Goal: Task Accomplishment & Management: Use online tool/utility

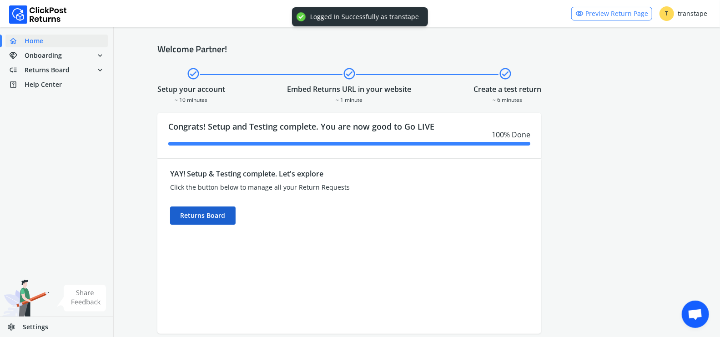
click at [228, 217] on div "Returns Board" at bounding box center [202, 215] width 65 height 18
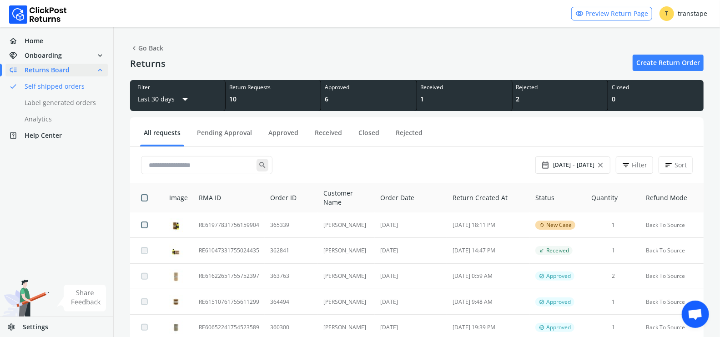
scroll to position [22, 0]
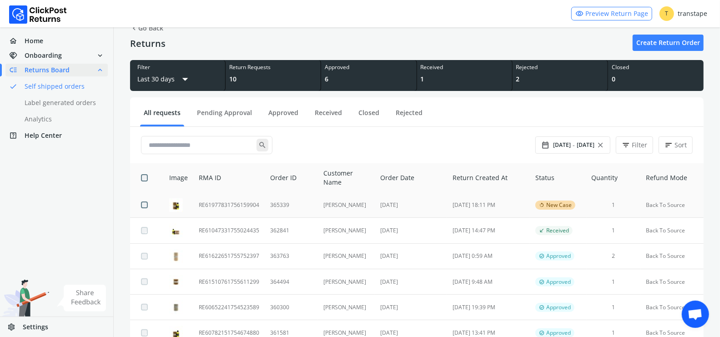
click at [295, 200] on td "365339" at bounding box center [291, 204] width 53 height 25
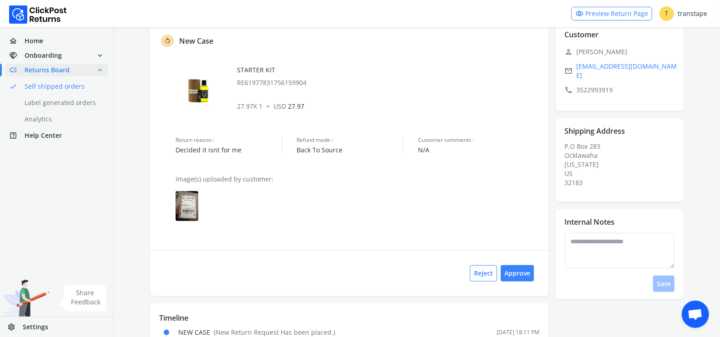
scroll to position [59, 0]
click at [190, 210] on img at bounding box center [186, 205] width 23 height 30
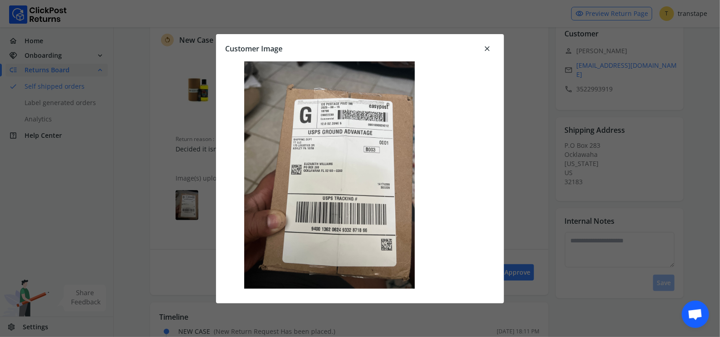
click at [491, 46] on button "close" at bounding box center [486, 48] width 23 height 11
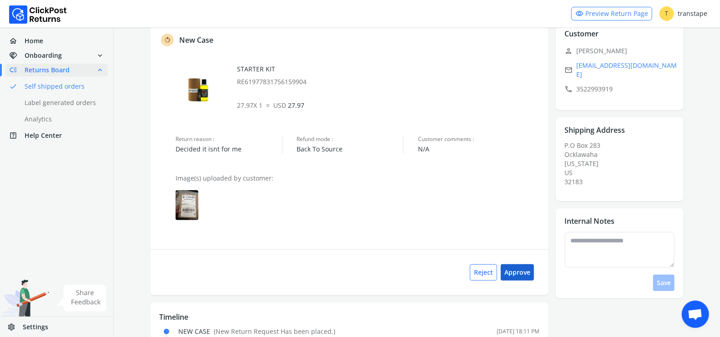
click at [520, 267] on button "Approve" at bounding box center [517, 272] width 33 height 16
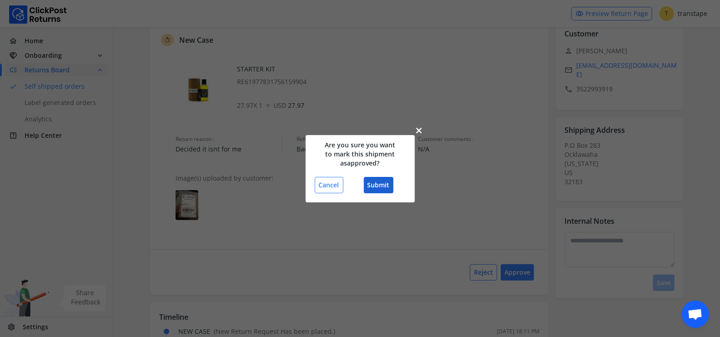
click at [387, 185] on button "Submit" at bounding box center [379, 185] width 30 height 16
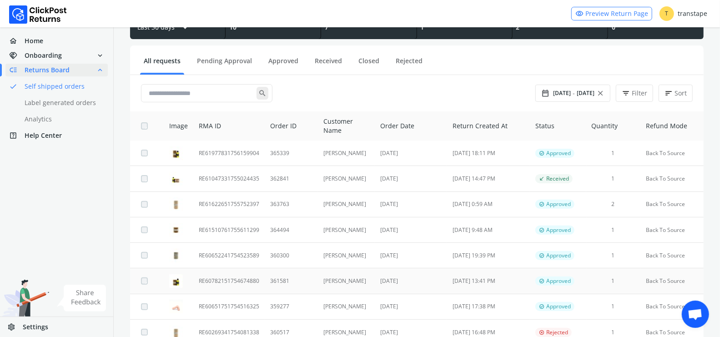
scroll to position [176, 0]
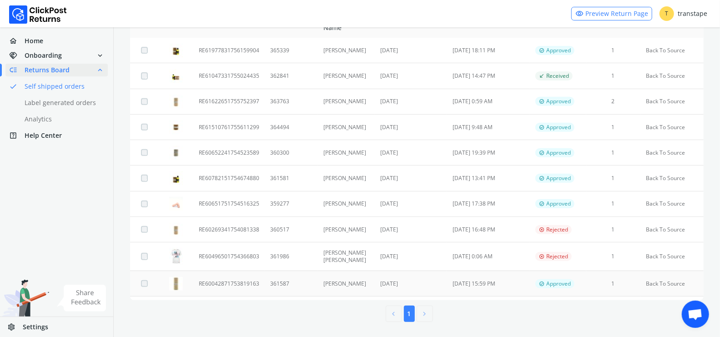
click at [266, 287] on td "361587" at bounding box center [291, 282] width 53 height 25
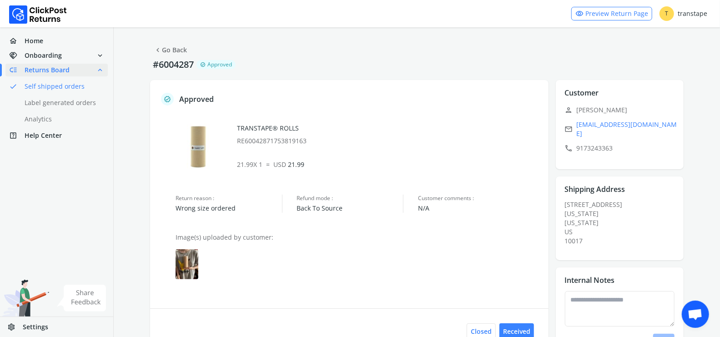
click at [192, 274] on img at bounding box center [186, 264] width 23 height 30
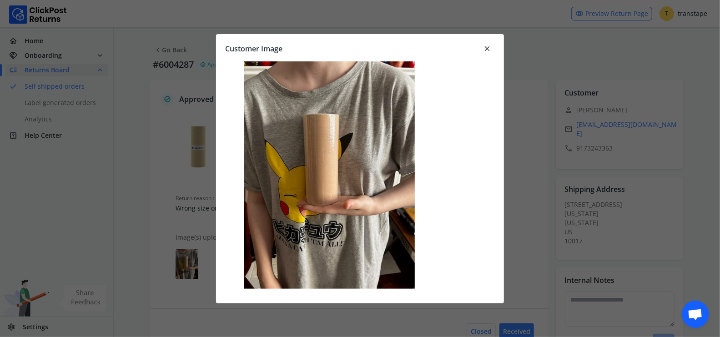
click at [486, 49] on span "close" at bounding box center [487, 48] width 8 height 13
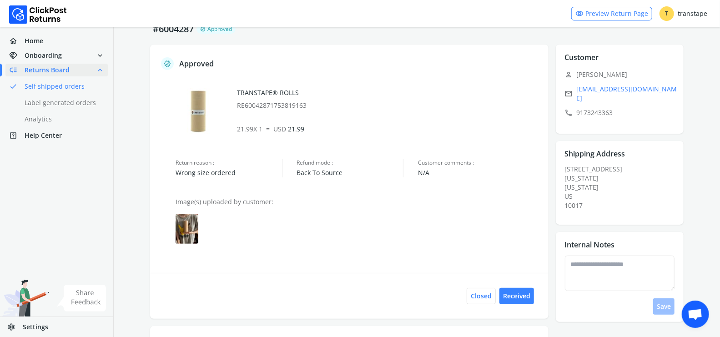
scroll to position [37, 0]
